Goal: Information Seeking & Learning: Learn about a topic

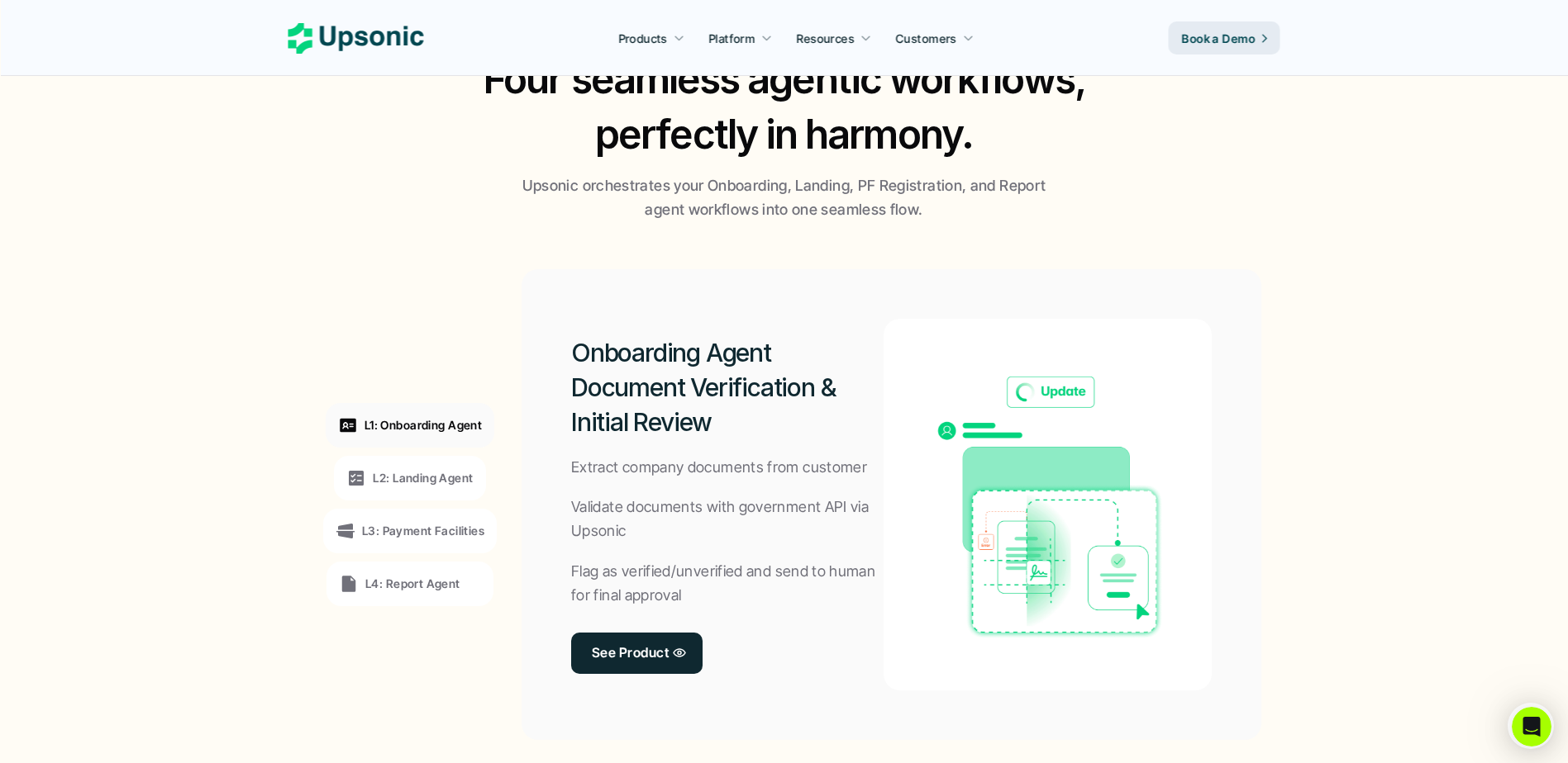
click at [440, 482] on p "L2: Landing Agent" at bounding box center [423, 478] width 100 height 17
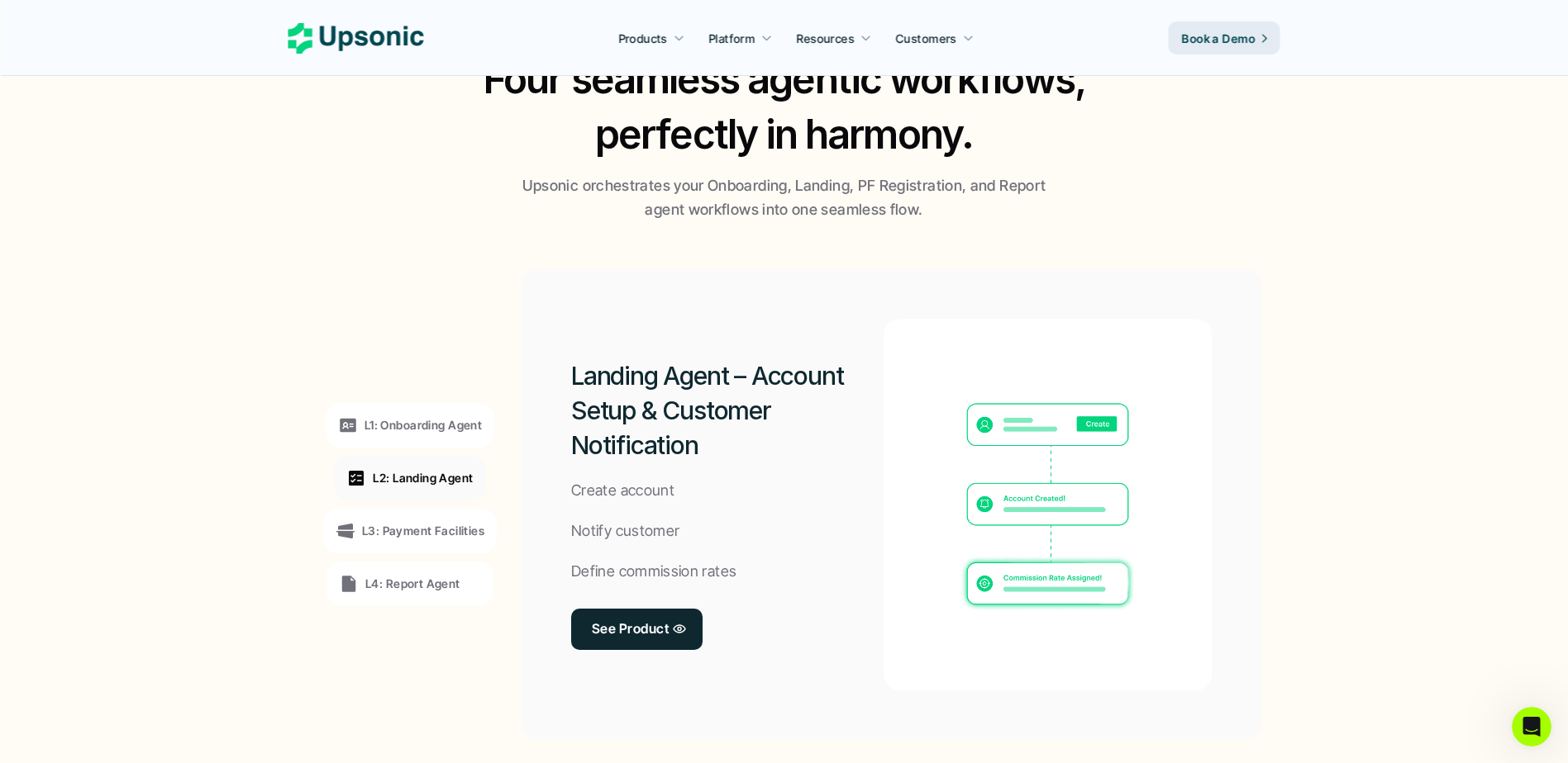
click at [434, 529] on p "L3: Payment Facilities" at bounding box center [423, 531] width 122 height 17
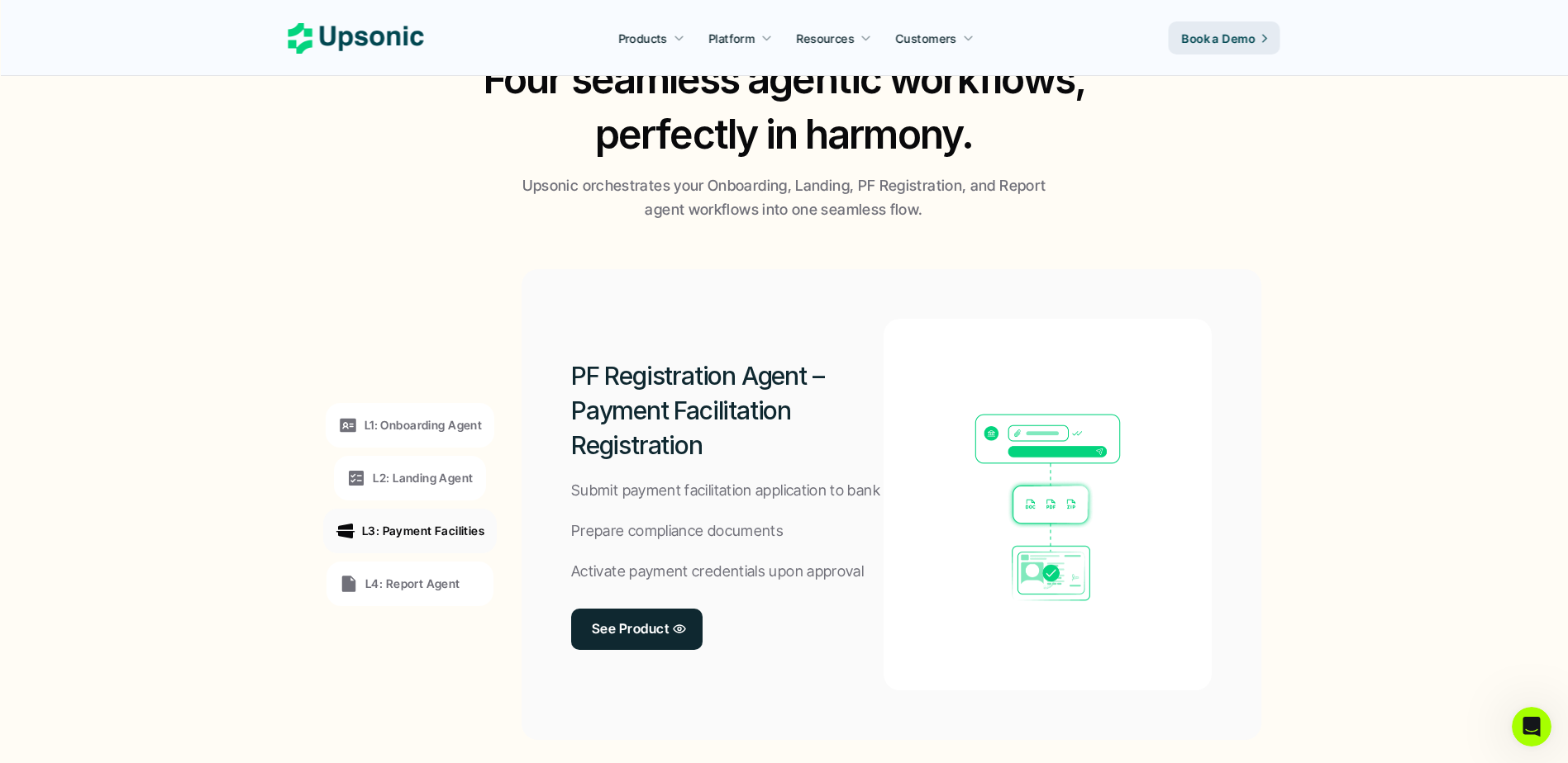
click at [421, 584] on p "L4: Report Agent" at bounding box center [413, 584] width 95 height 17
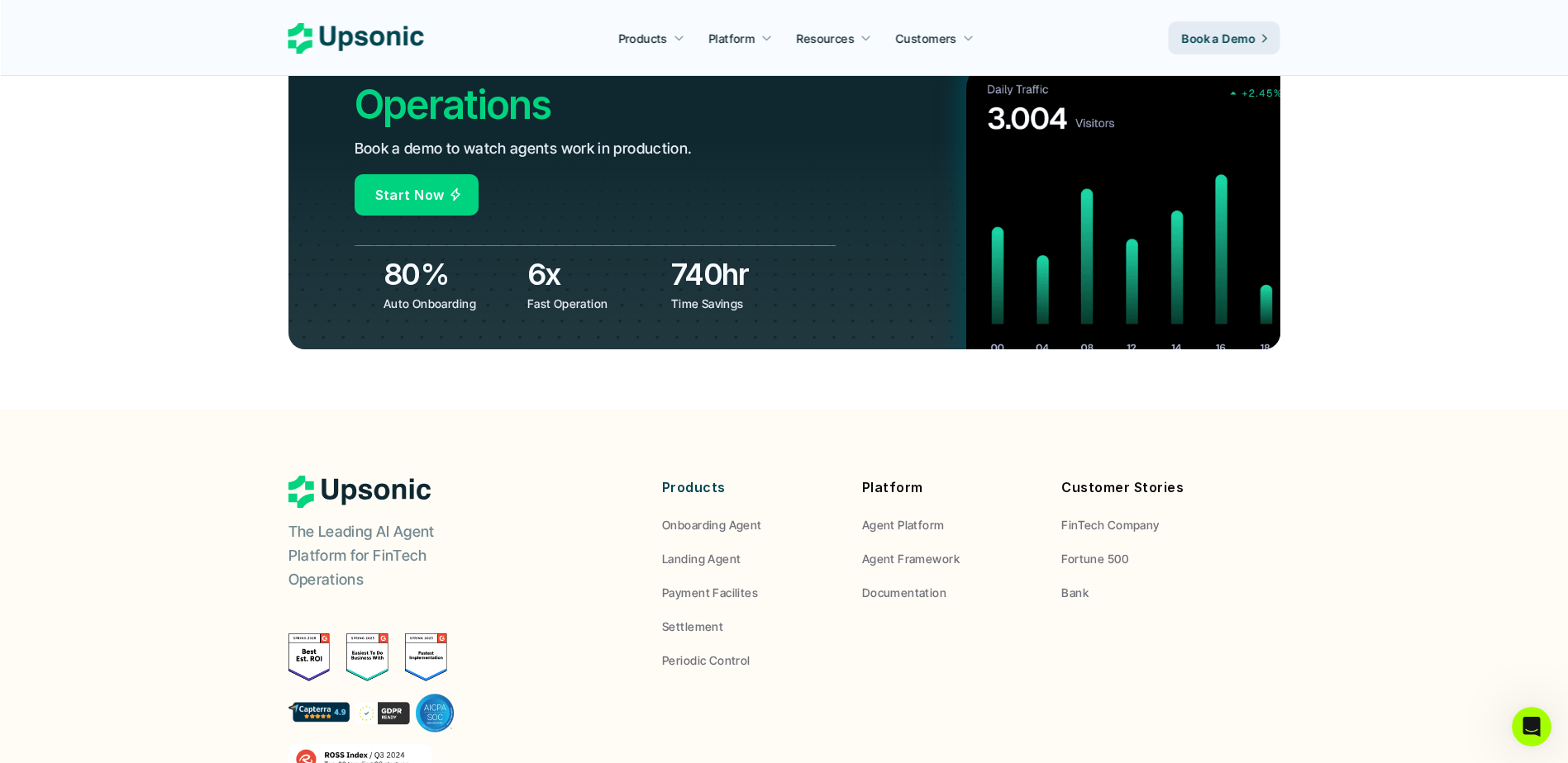
scroll to position [6114, 0]
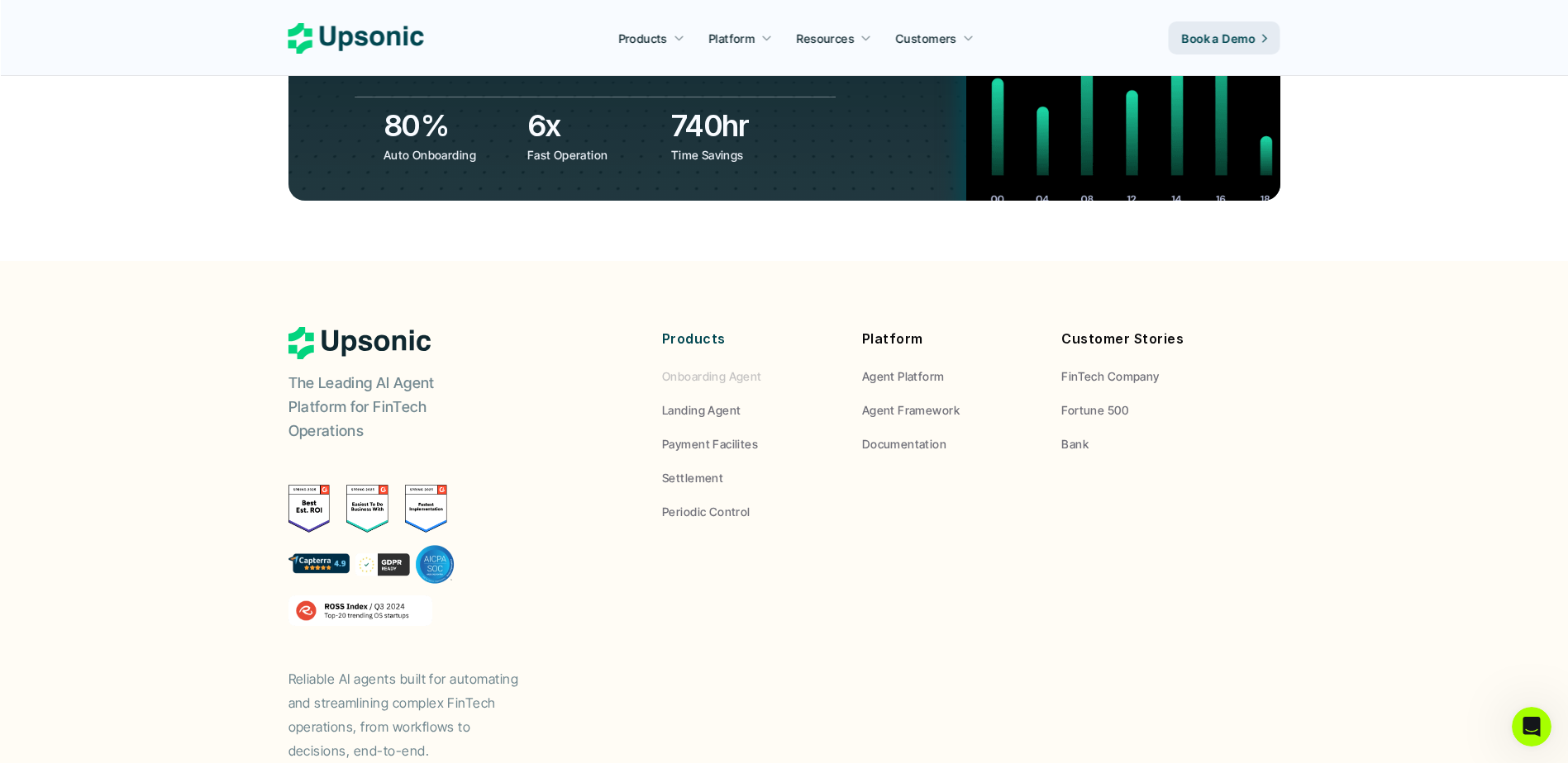
click at [716, 368] on p "Onboarding Agent" at bounding box center [712, 376] width 100 height 17
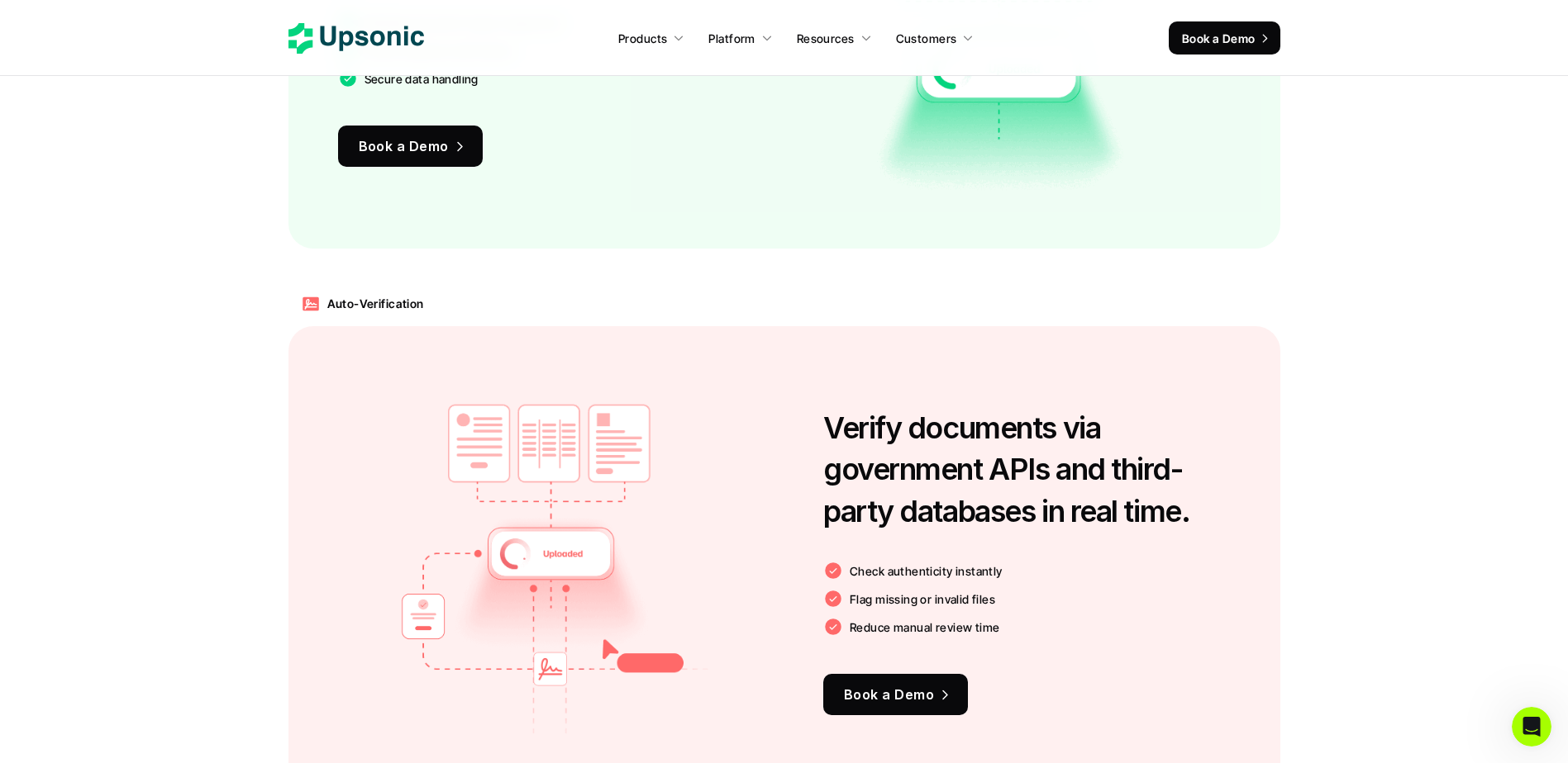
scroll to position [1653, 0]
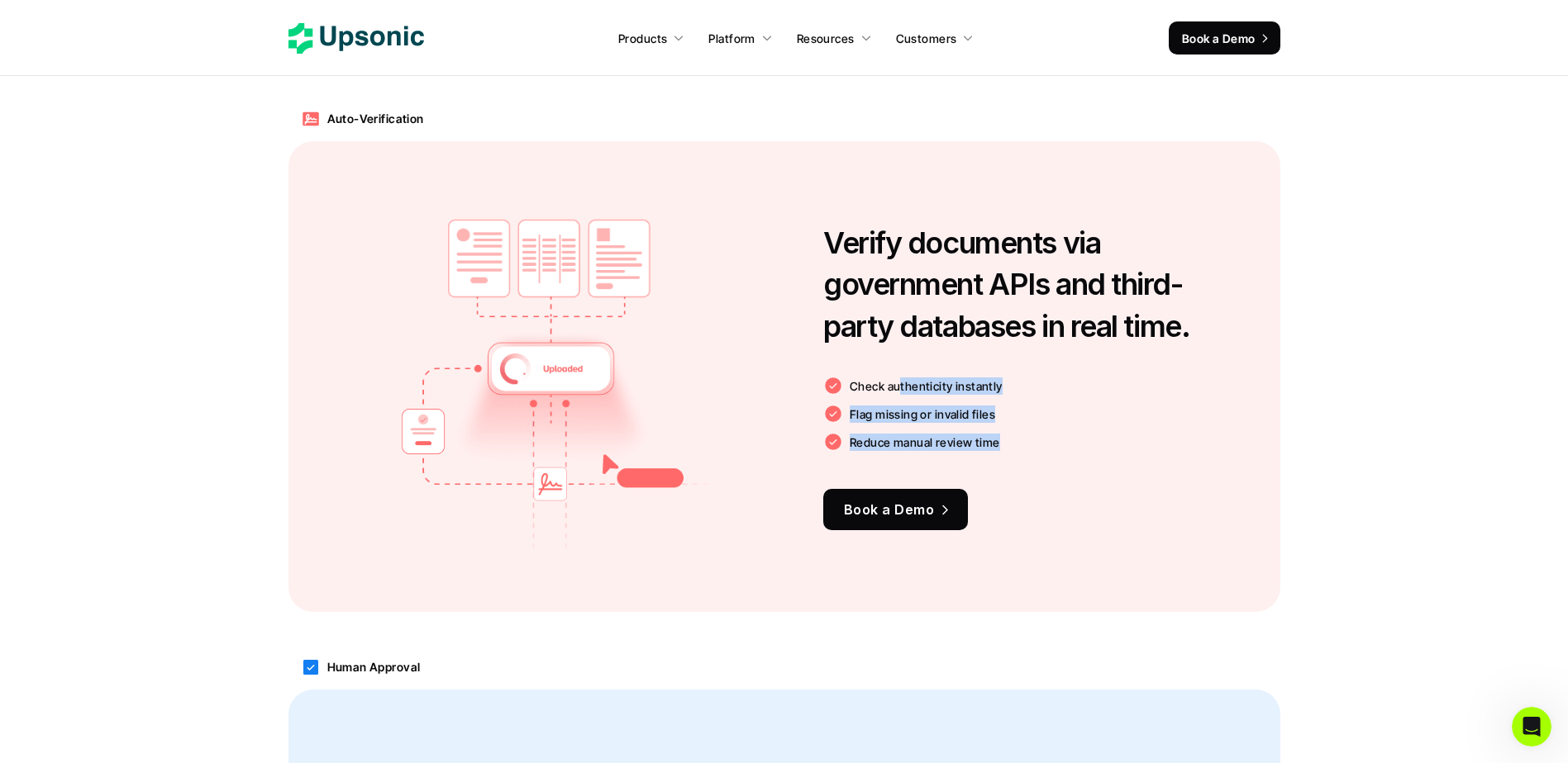
drag, startPoint x: 900, startPoint y: 384, endPoint x: 1030, endPoint y: 444, distance: 143.2
click at [1030, 444] on div "Check authenticity instantly Flag missing or invalid files Reduce manual review…" at bounding box center [1036, 413] width 426 height 76
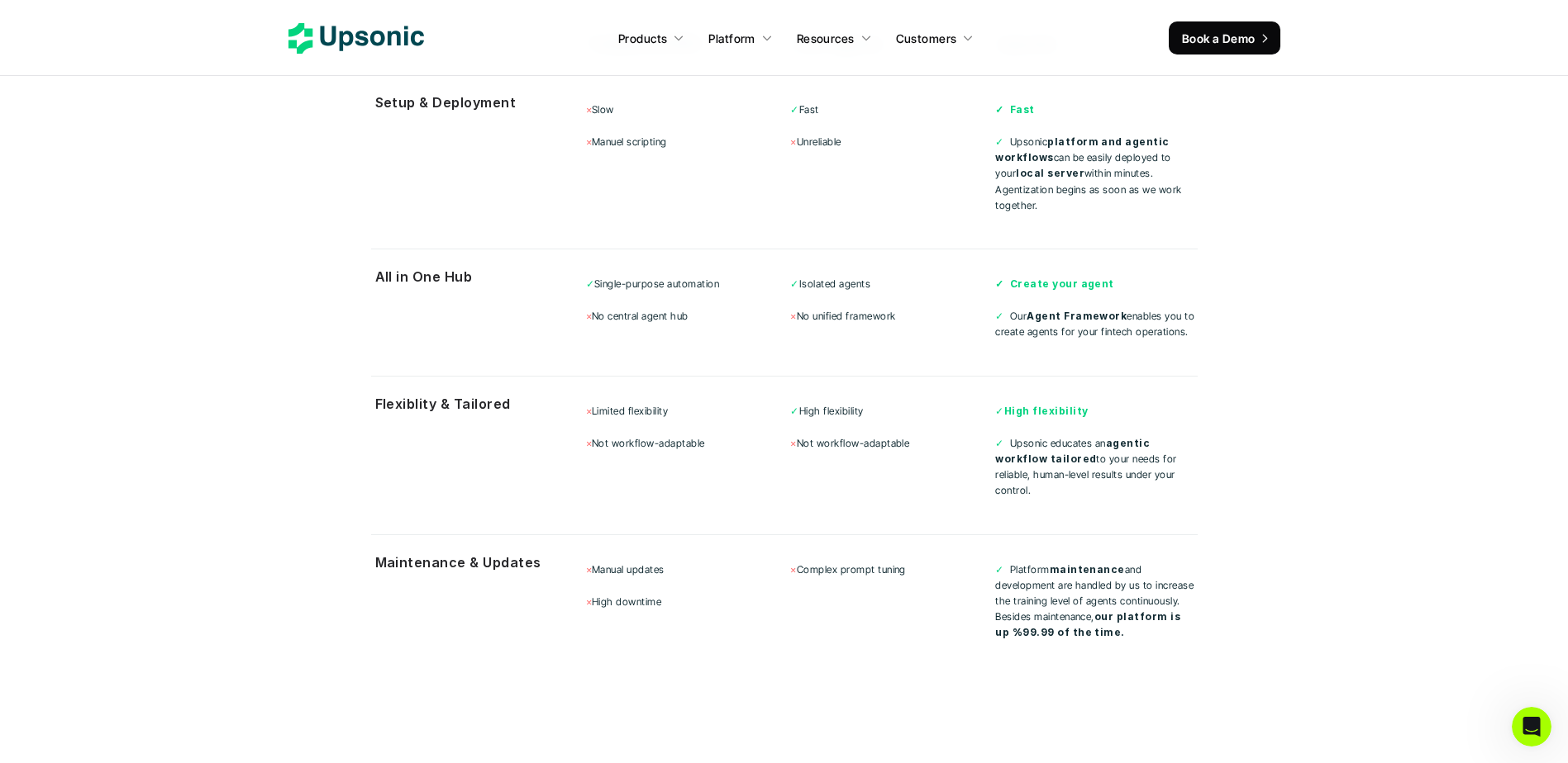
scroll to position [5371, 0]
drag, startPoint x: 1028, startPoint y: 285, endPoint x: 1160, endPoint y: 298, distance: 132.6
click at [1160, 298] on div "✓ Single-purpose automation × No central agent hub ✓ Isolated agents × No unifi…" at bounding box center [892, 304] width 612 height 86
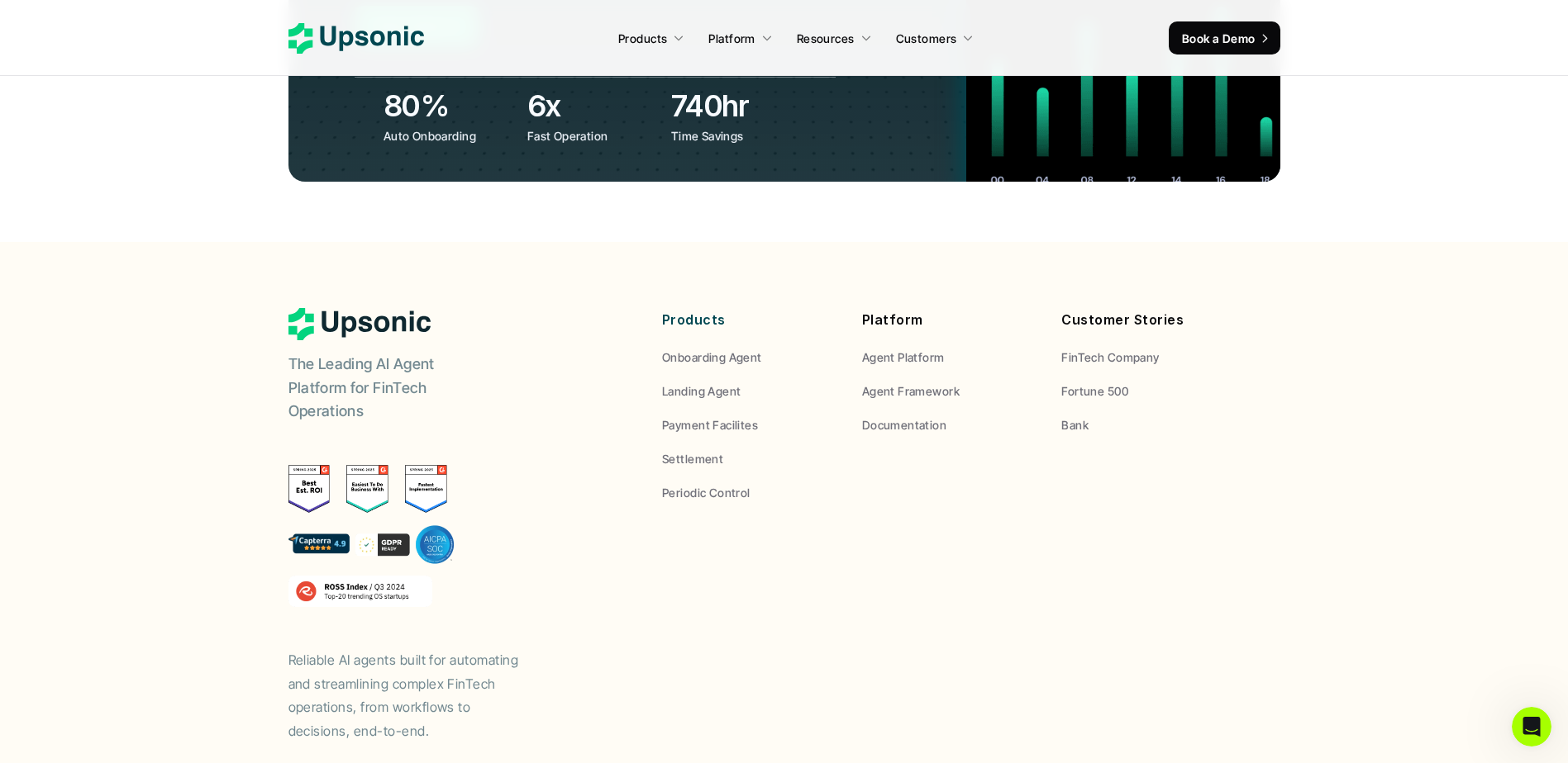
scroll to position [6427, 0]
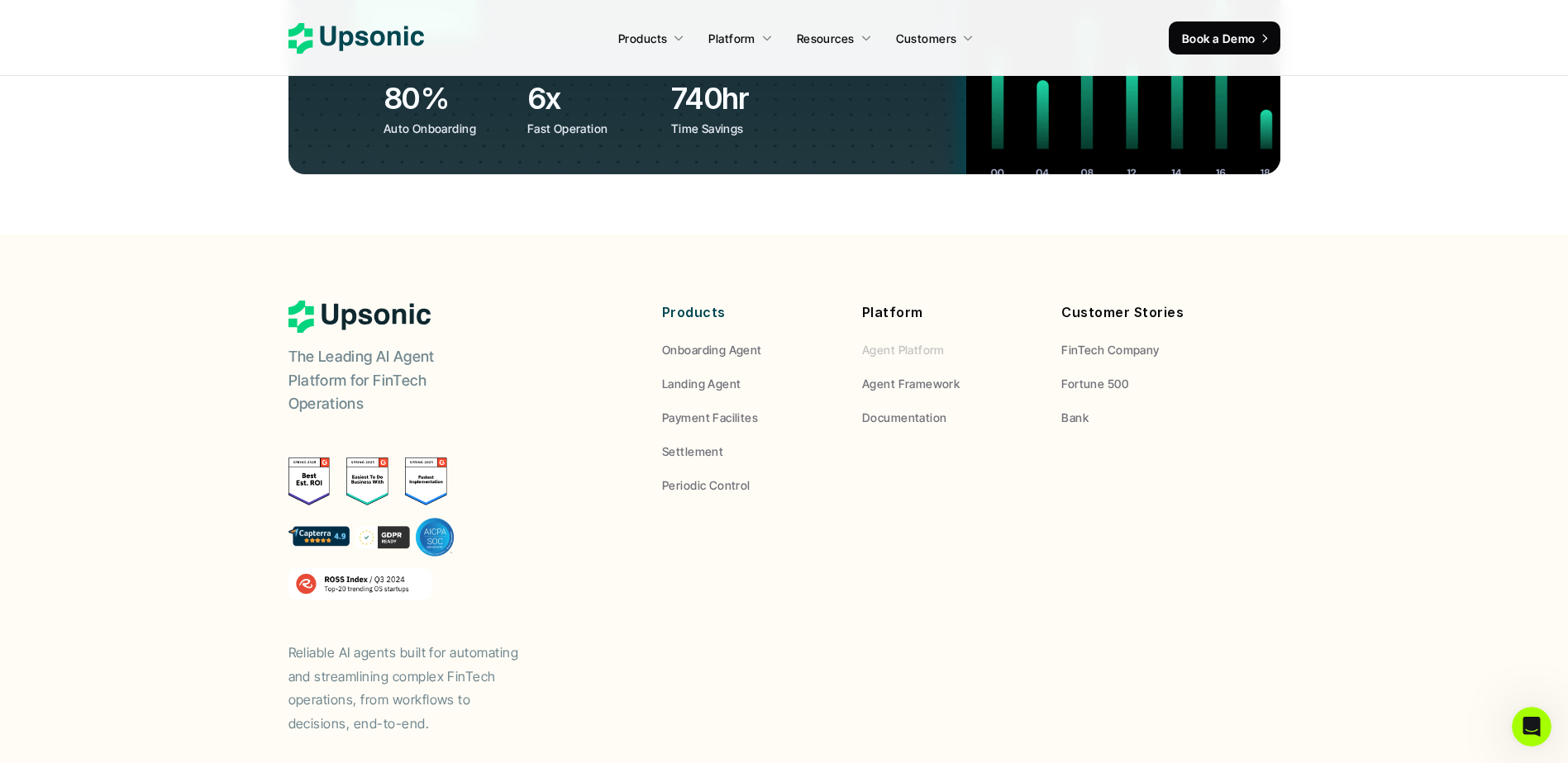
click at [908, 342] on p "Agent Platform" at bounding box center [903, 350] width 82 height 17
click at [889, 342] on p "Agent Platform" at bounding box center [903, 350] width 82 height 17
click at [922, 375] on p "Agent Framework" at bounding box center [910, 383] width 98 height 17
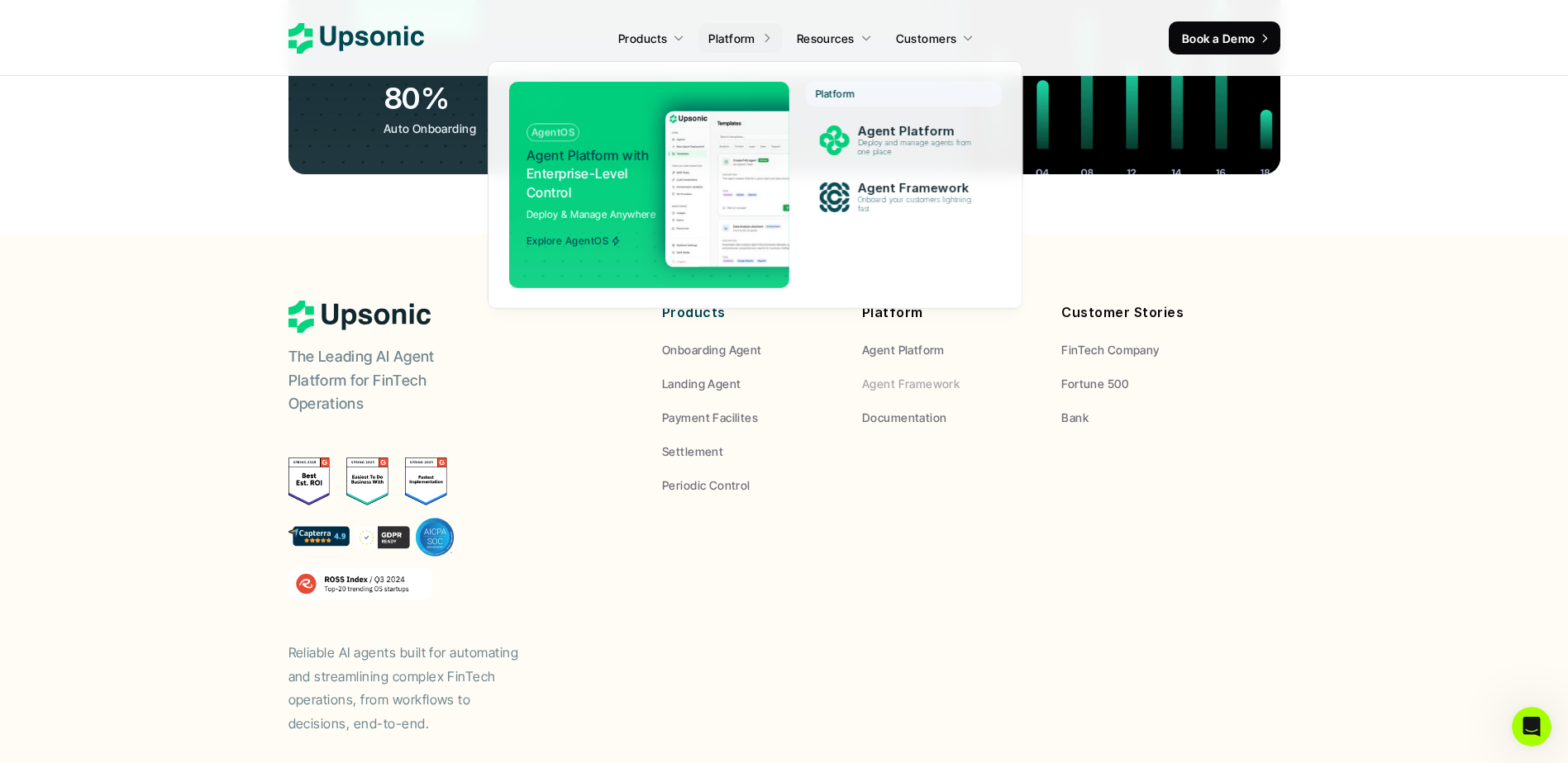
click at [765, 36] on icon at bounding box center [767, 38] width 12 height 12
click at [906, 138] on p "Deploy and manage agents from one place" at bounding box center [918, 148] width 127 height 19
click at [897, 214] on p "Onboard your customers lightning fast" at bounding box center [918, 205] width 126 height 19
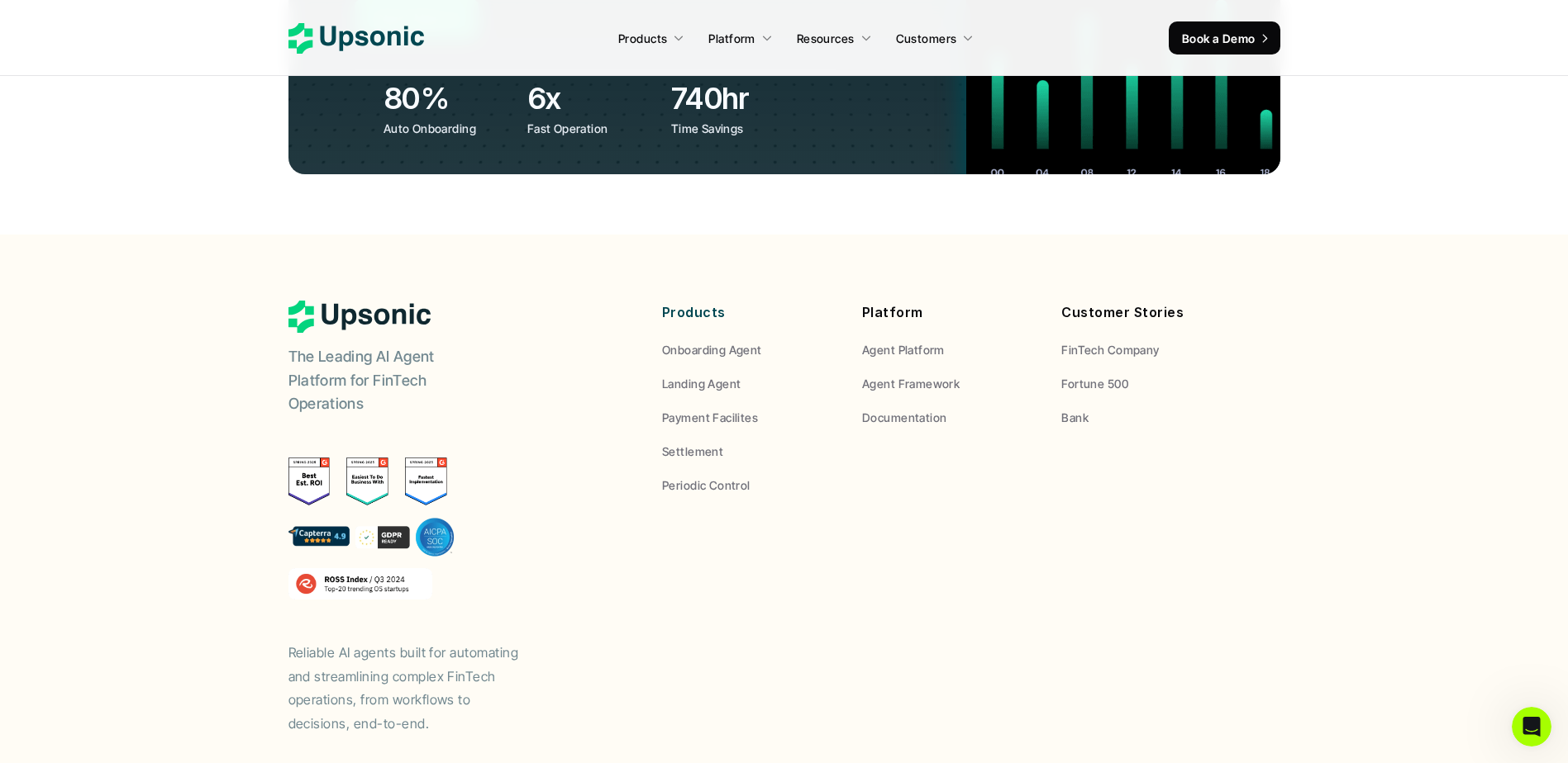
click at [370, 34] on icon at bounding box center [355, 38] width 135 height 31
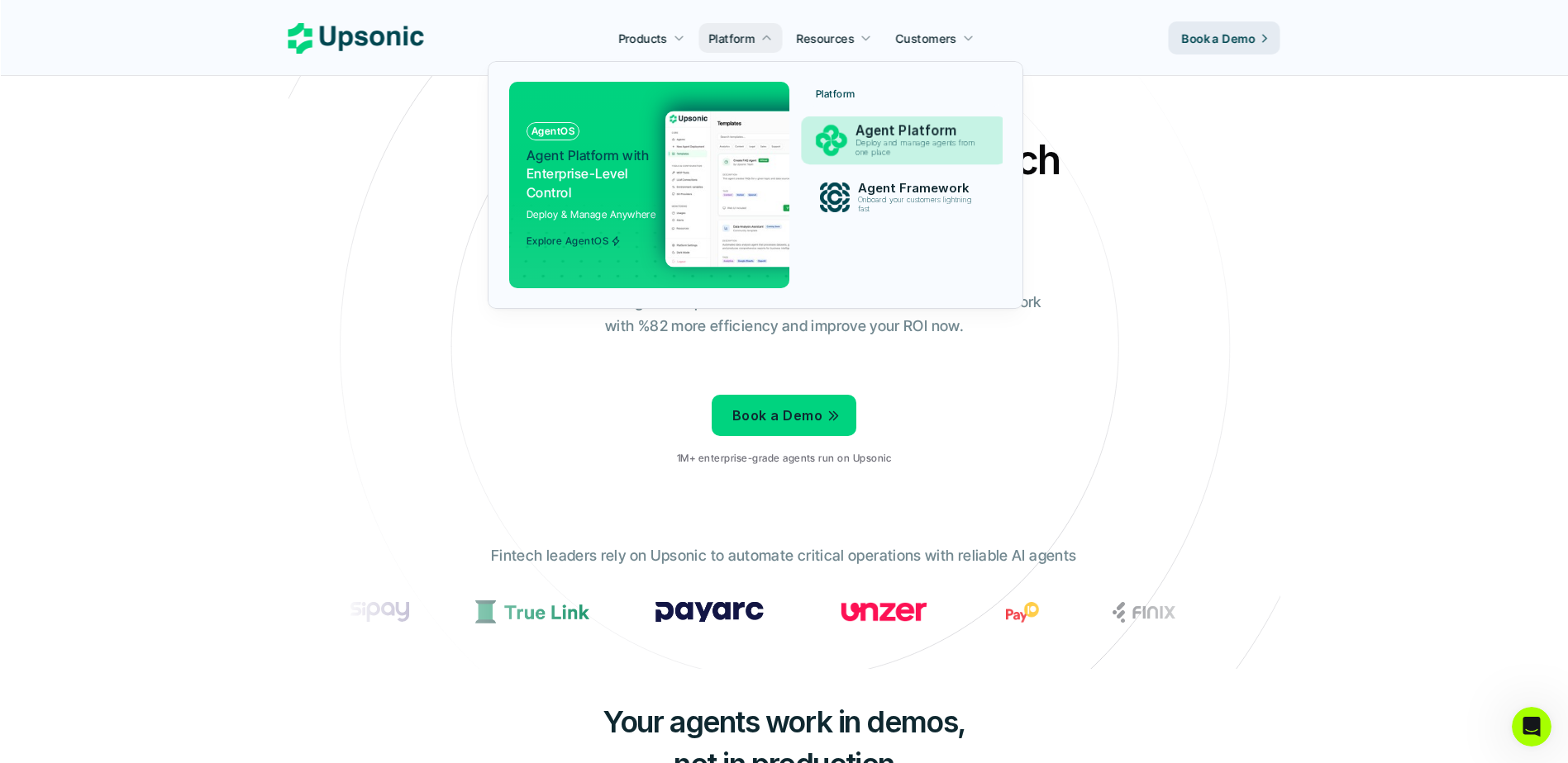
click at [888, 133] on p "Agent Platform" at bounding box center [919, 131] width 128 height 15
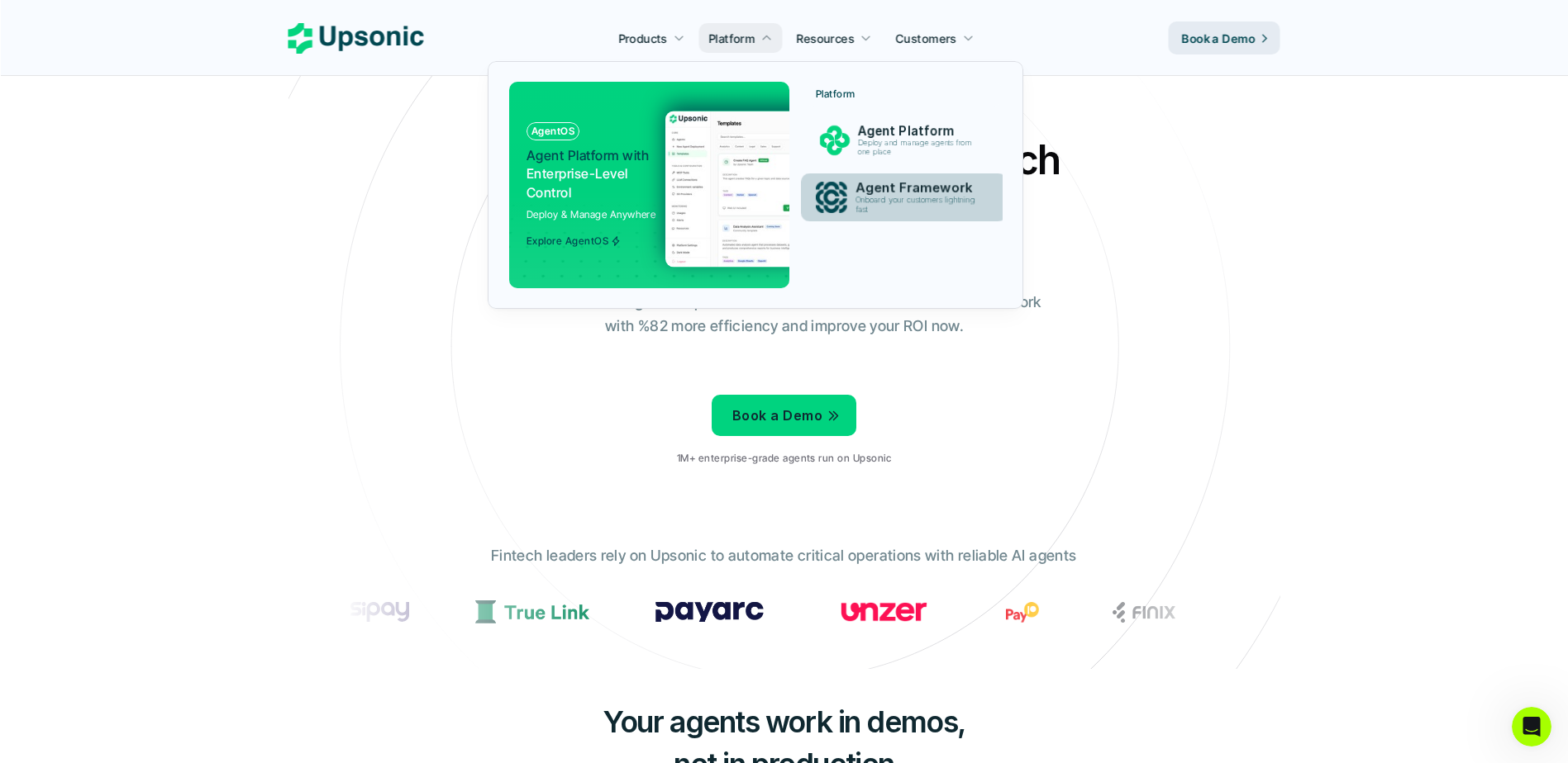
click at [899, 197] on p "Onboard your customers lightning fast" at bounding box center [918, 205] width 127 height 19
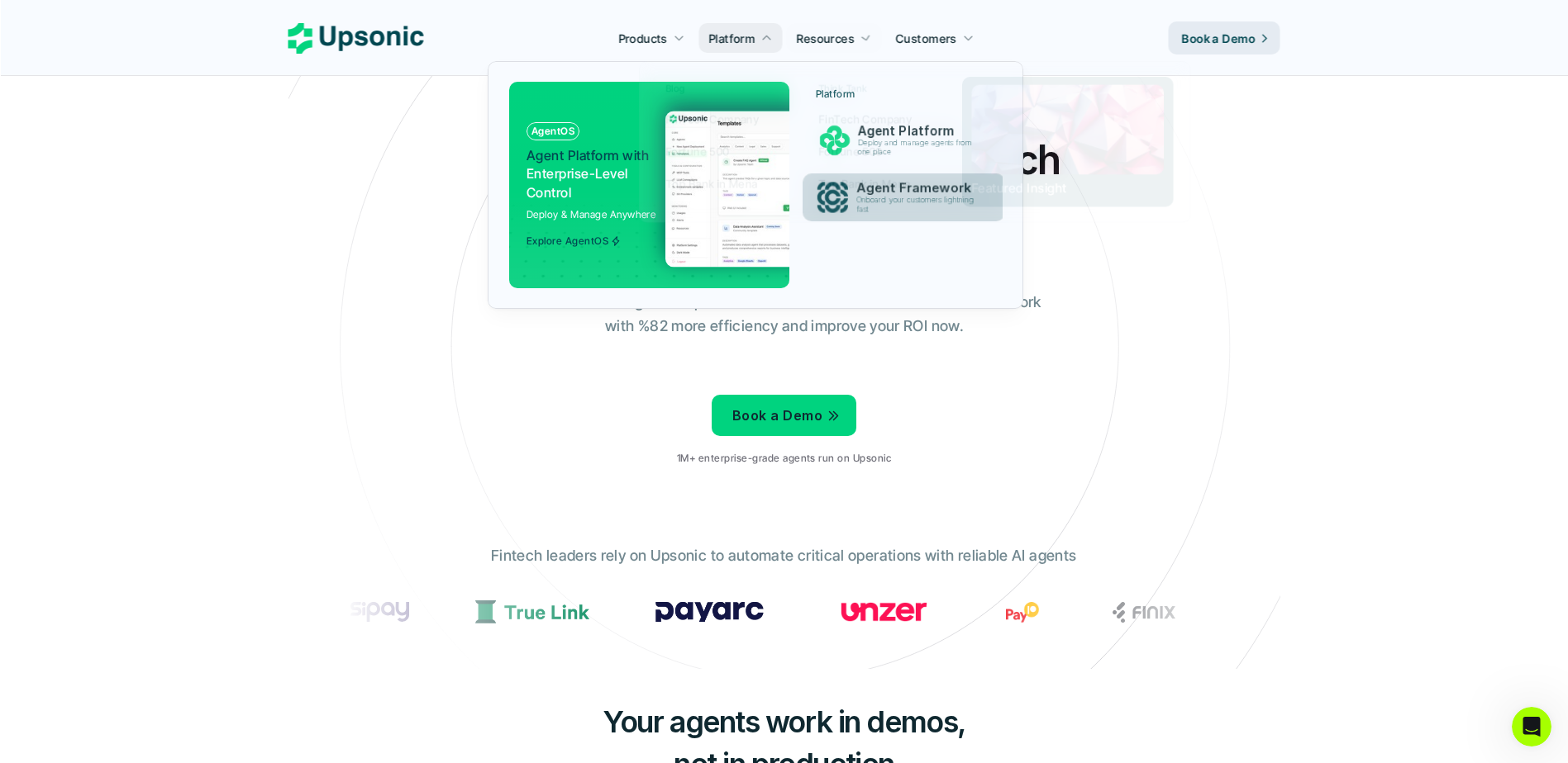
drag, startPoint x: 899, startPoint y: 197, endPoint x: 846, endPoint y: 40, distance: 165.7
click at [846, 40] on p "Resources" at bounding box center [825, 38] width 58 height 17
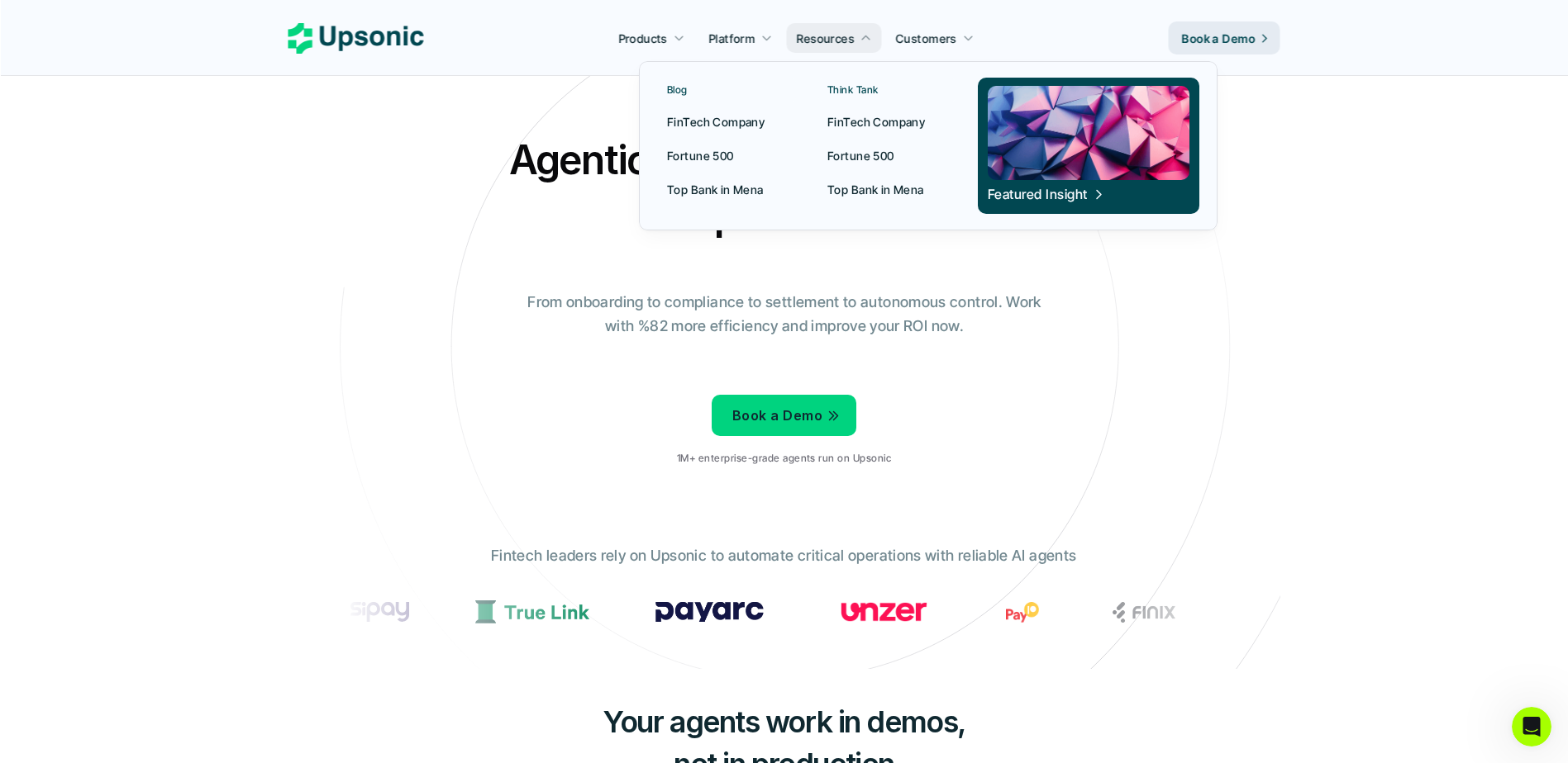
click at [707, 125] on p "FinTech Company" at bounding box center [716, 122] width 98 height 17
click at [713, 193] on p "Top Bank in Mena" at bounding box center [716, 189] width 97 height 17
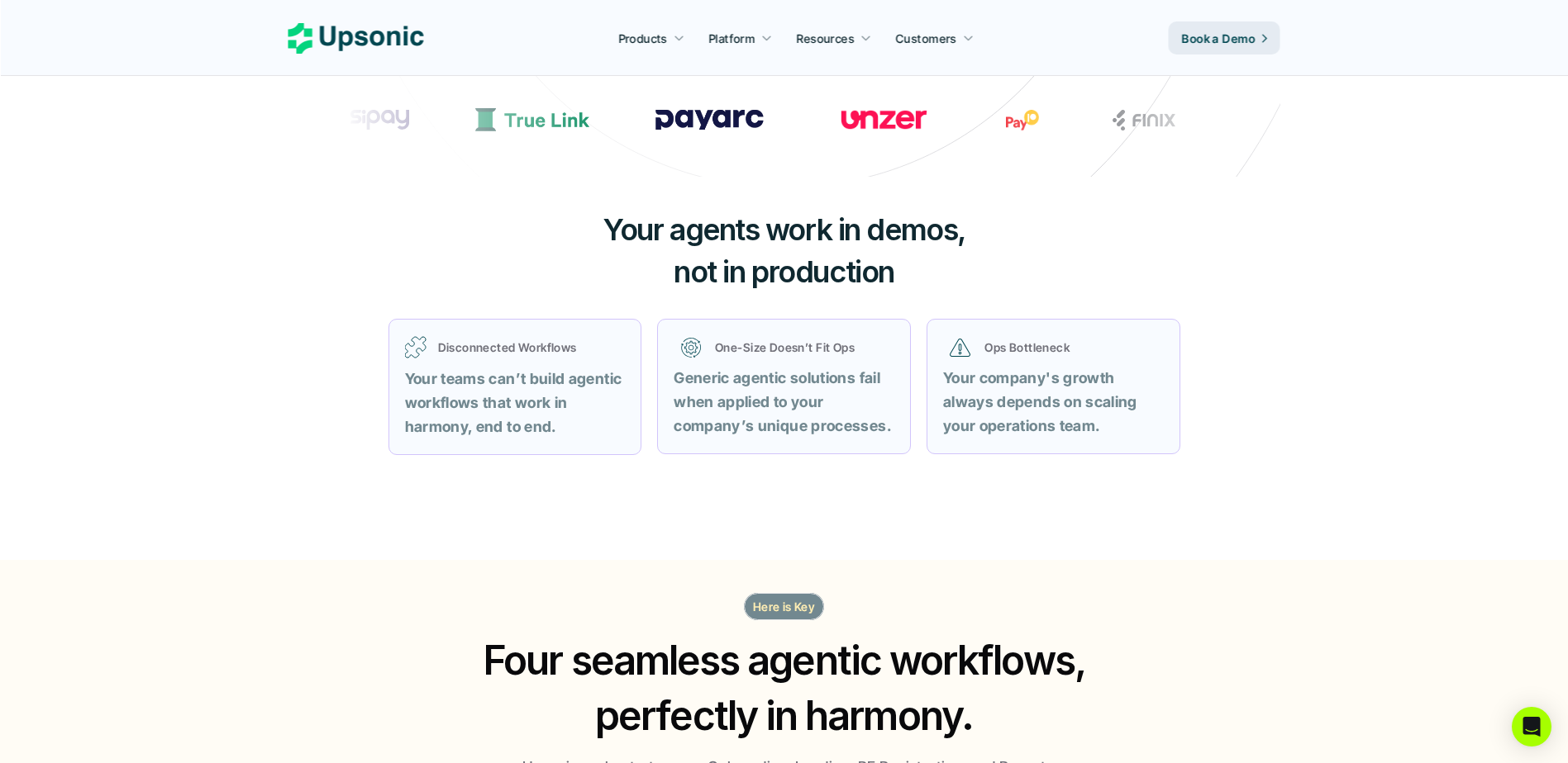
scroll to position [495, 0]
